Goal: Information Seeking & Learning: Learn about a topic

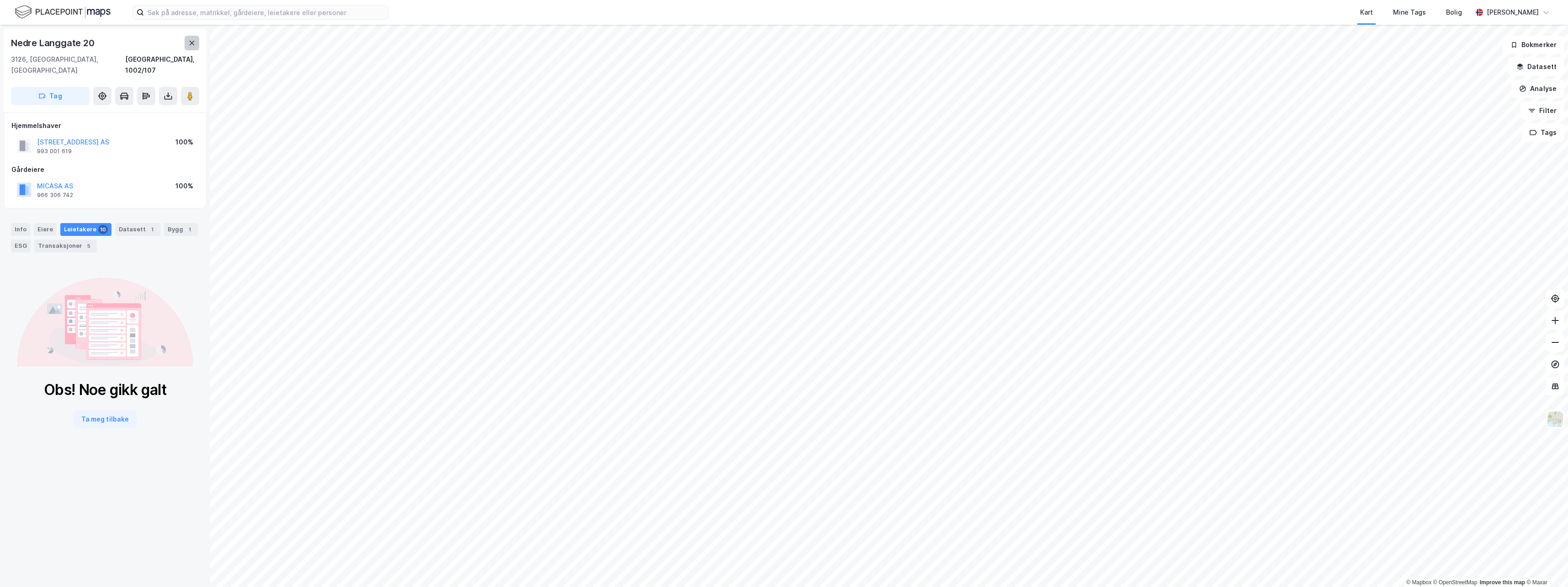
click at [189, 47] on button at bounding box center [192, 43] width 15 height 15
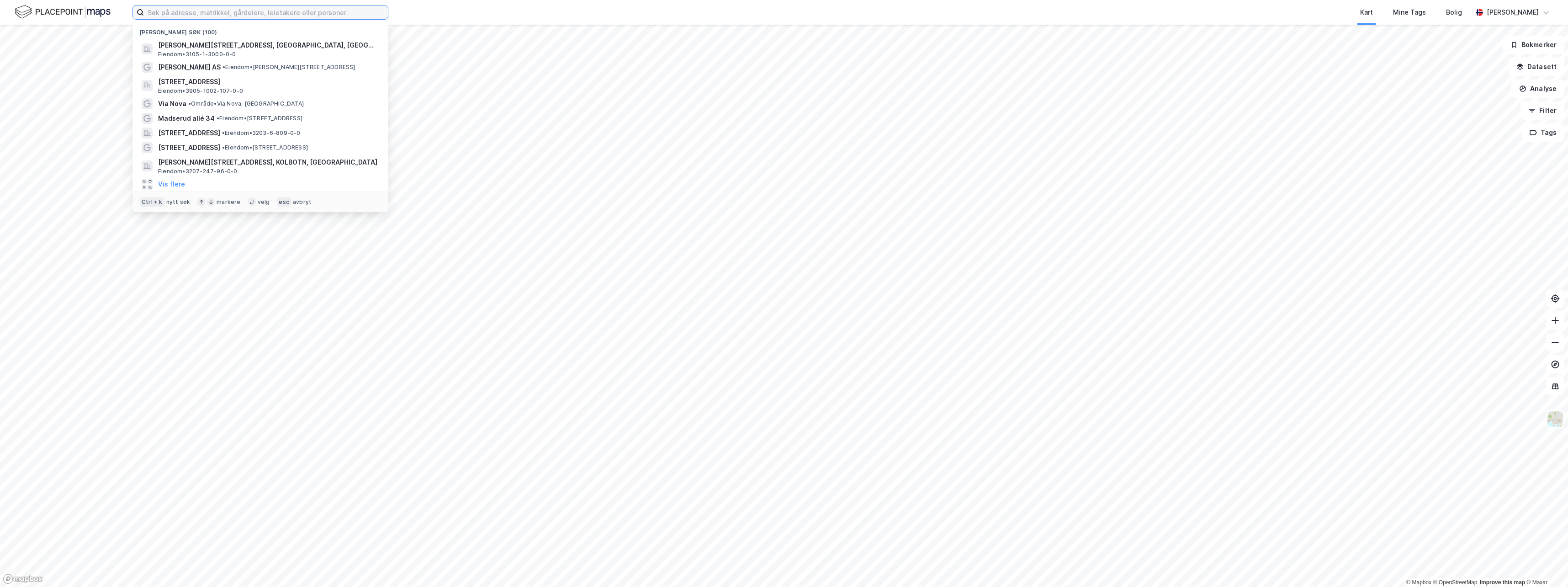
click at [265, 12] on input at bounding box center [265, 12] width 244 height 14
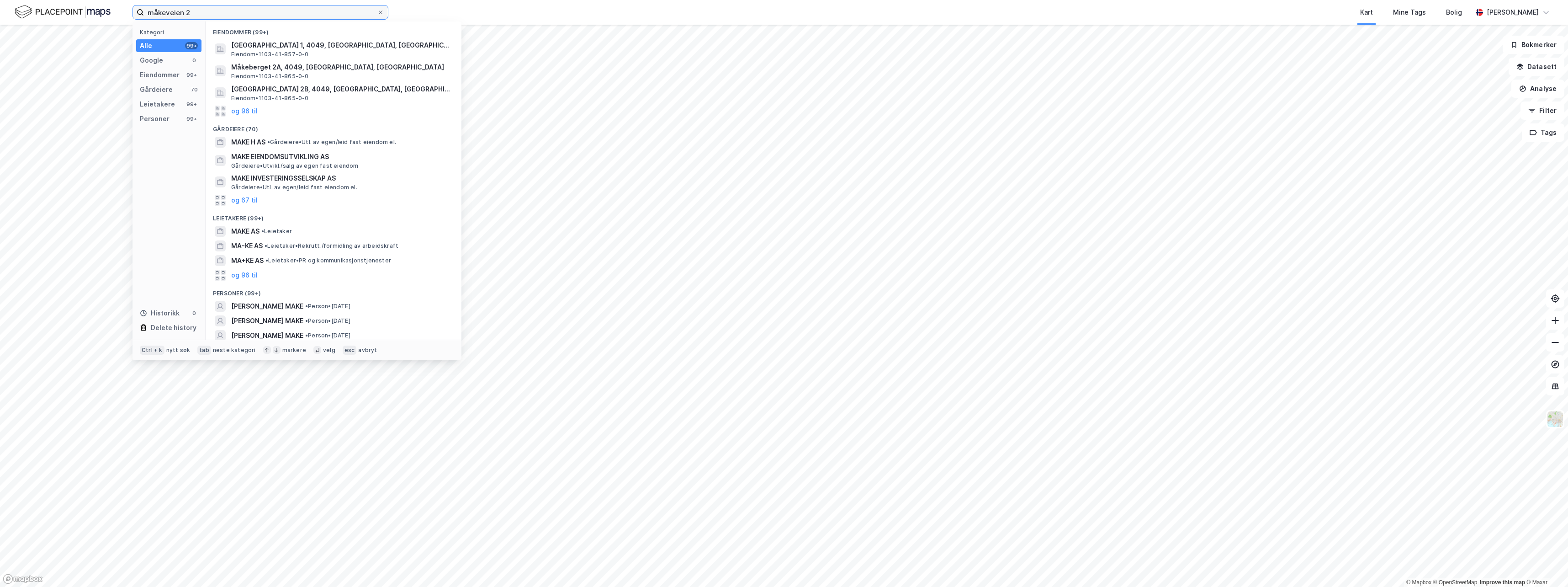
type input "måkeveien 2"
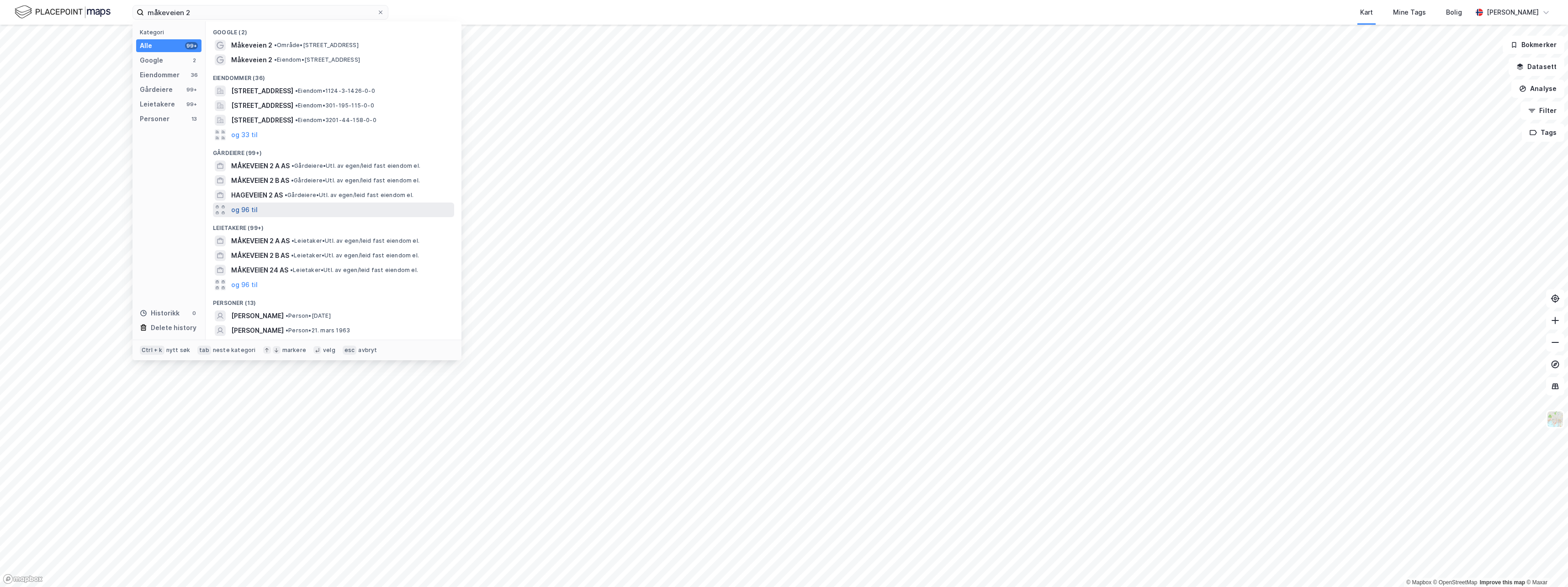
click at [238, 213] on button "og 96 til" at bounding box center [245, 210] width 27 height 11
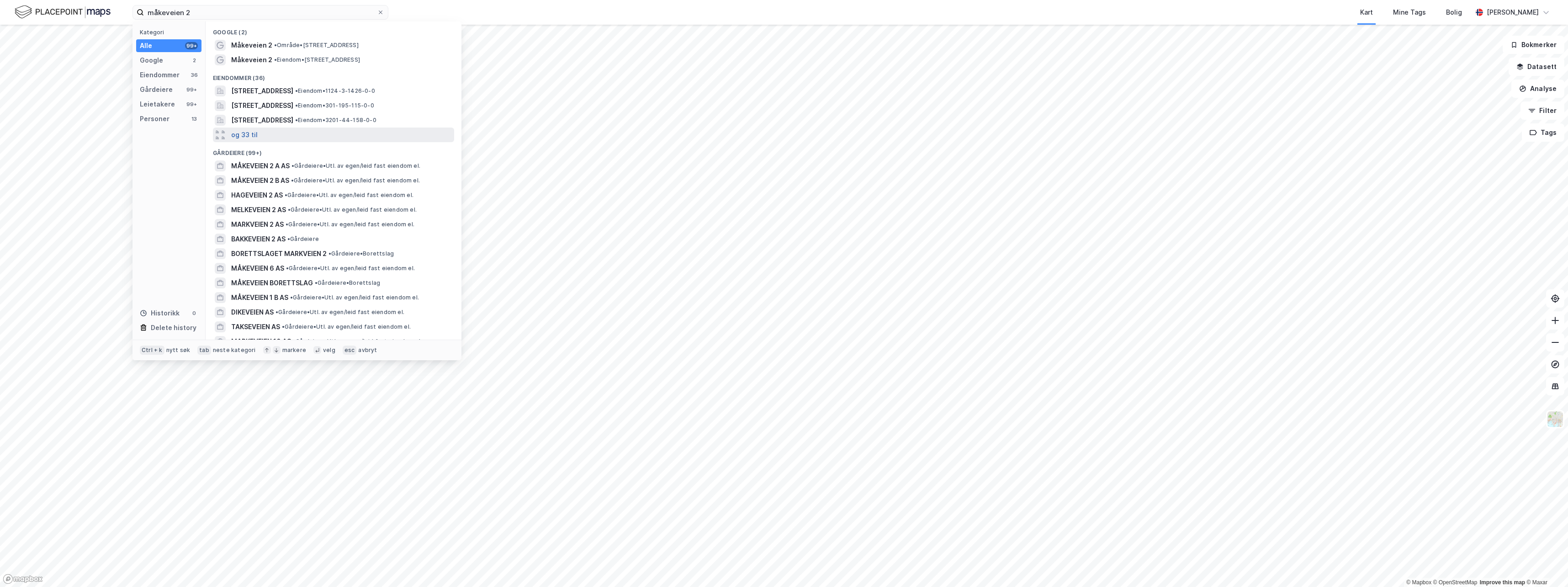
click at [252, 139] on button "og 33 til" at bounding box center [245, 135] width 27 height 11
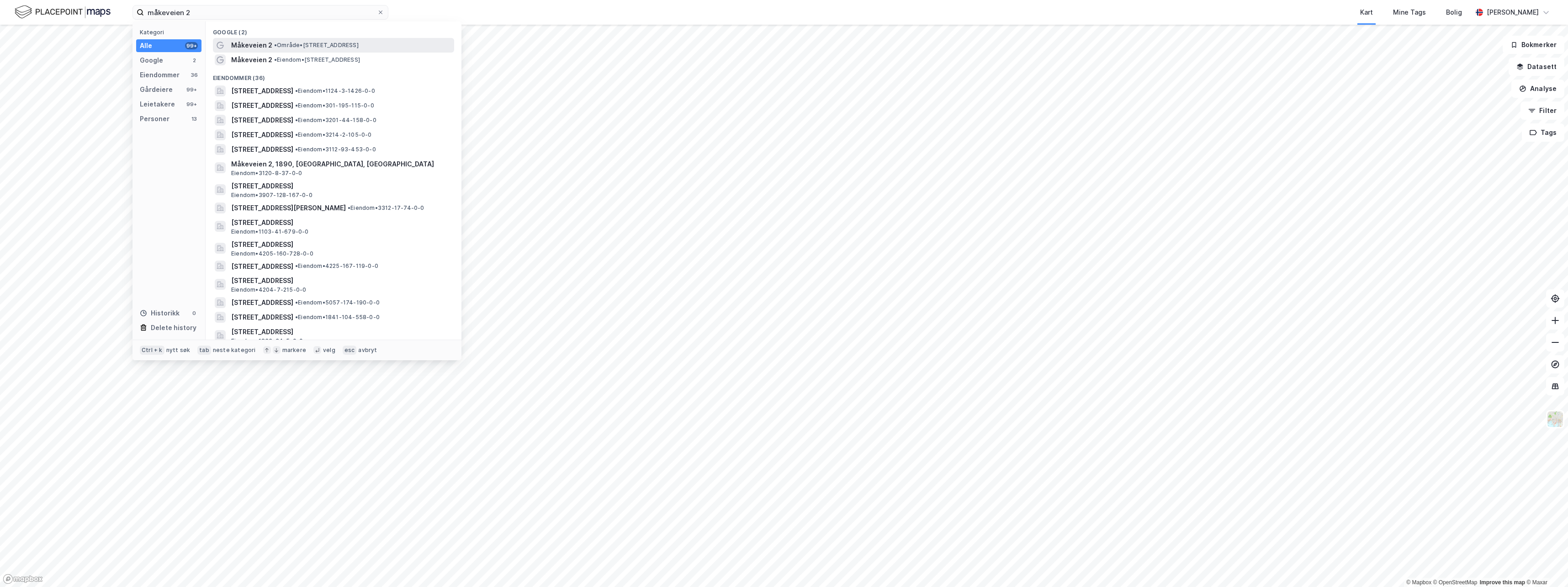
click at [290, 45] on span "• Område • [STREET_ADDRESS]" at bounding box center [316, 45] width 85 height 7
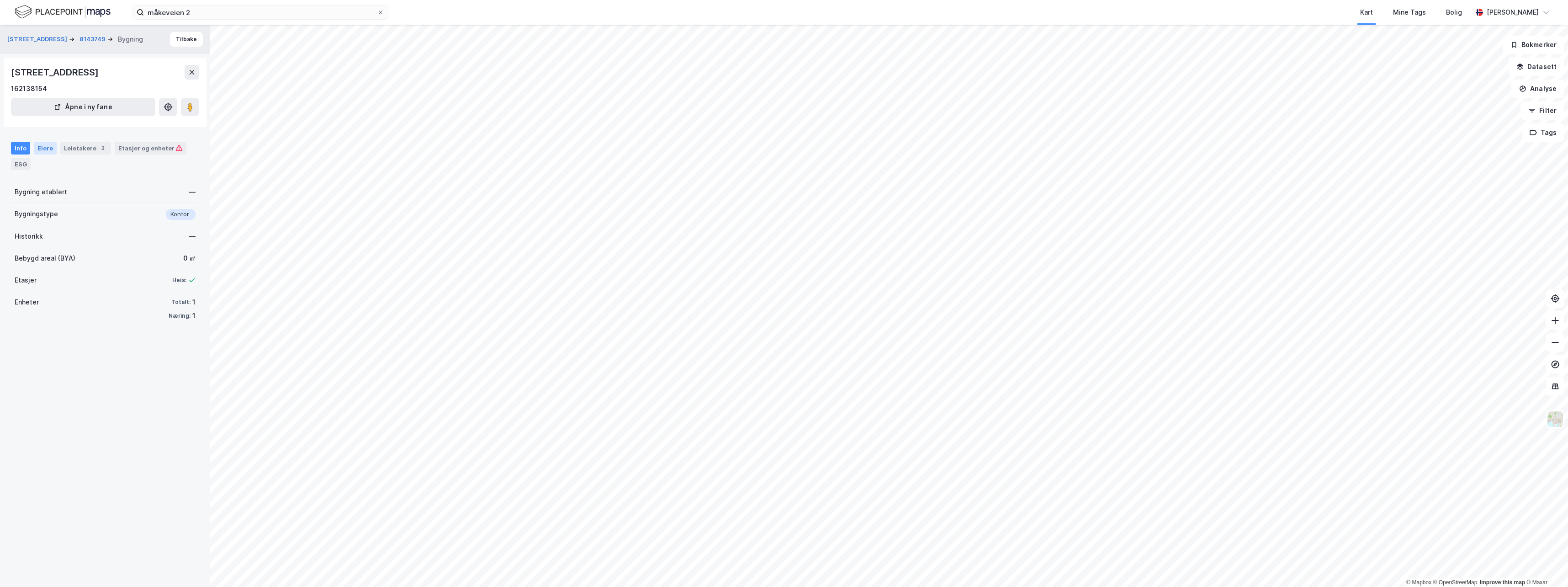
click at [36, 147] on div "Eiere" at bounding box center [46, 148] width 23 height 13
click at [98, 147] on div "3" at bounding box center [102, 148] width 9 height 9
